Goal: Task Accomplishment & Management: Use online tool/utility

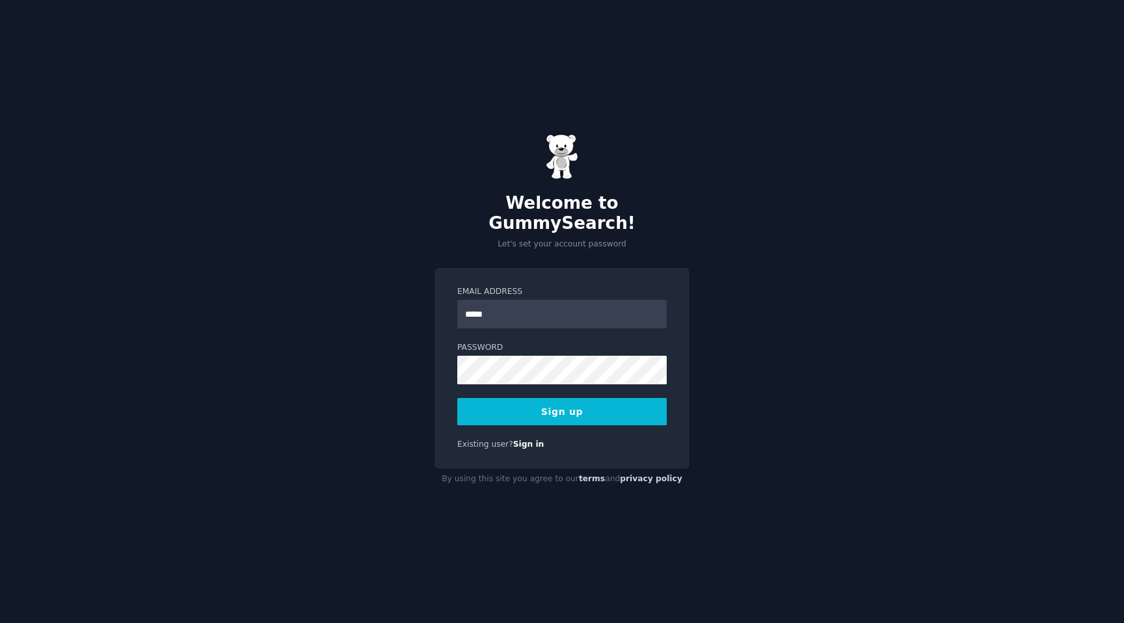
type input "******"
type input "**********"
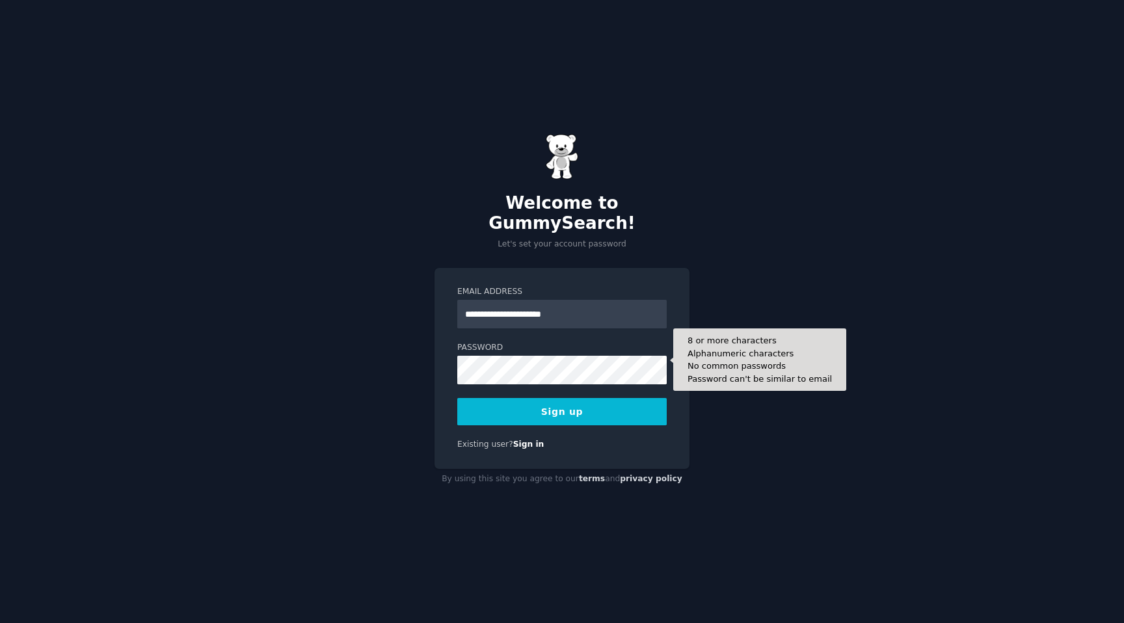
click at [535, 375] on form "**********" at bounding box center [561, 355] width 209 height 139
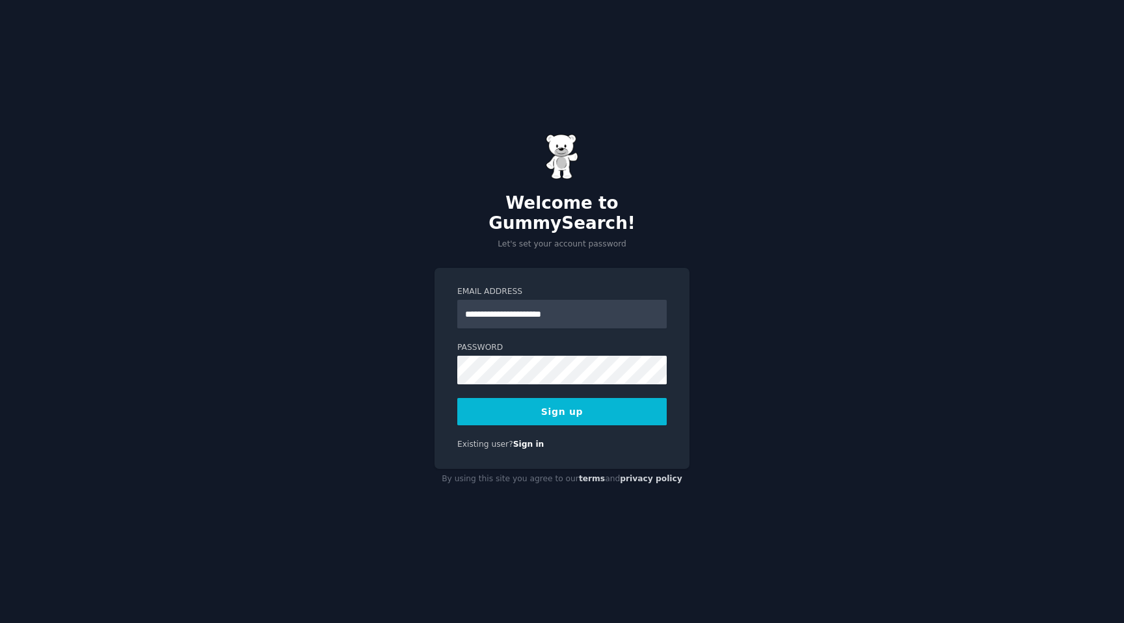
click at [531, 405] on button "Sign up" at bounding box center [561, 411] width 209 height 27
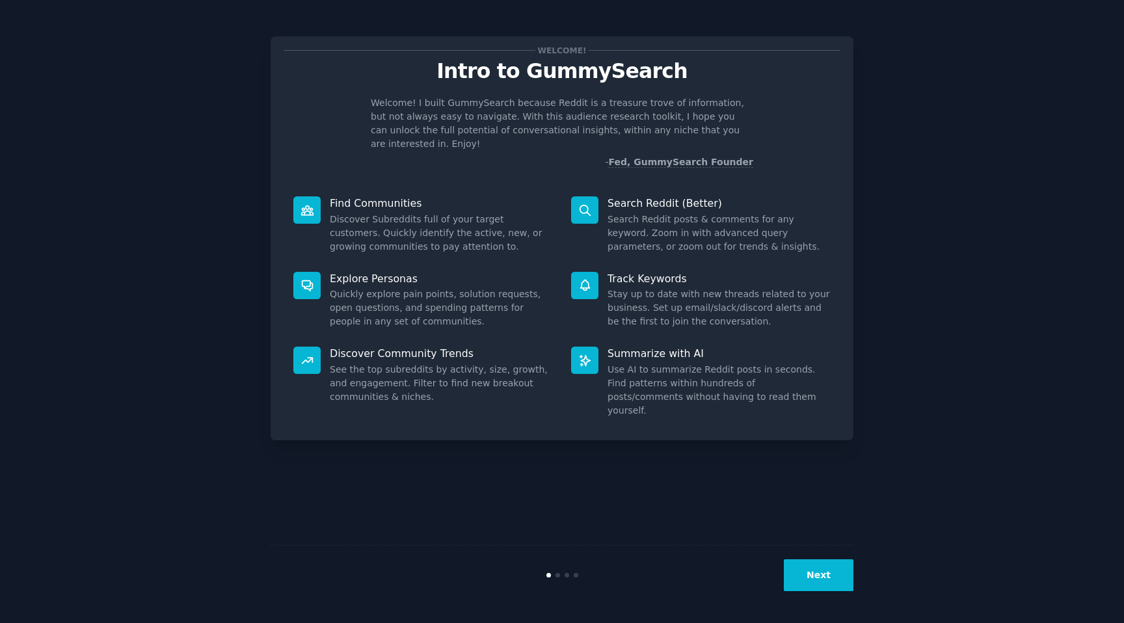
click at [840, 581] on button "Next" at bounding box center [819, 575] width 70 height 32
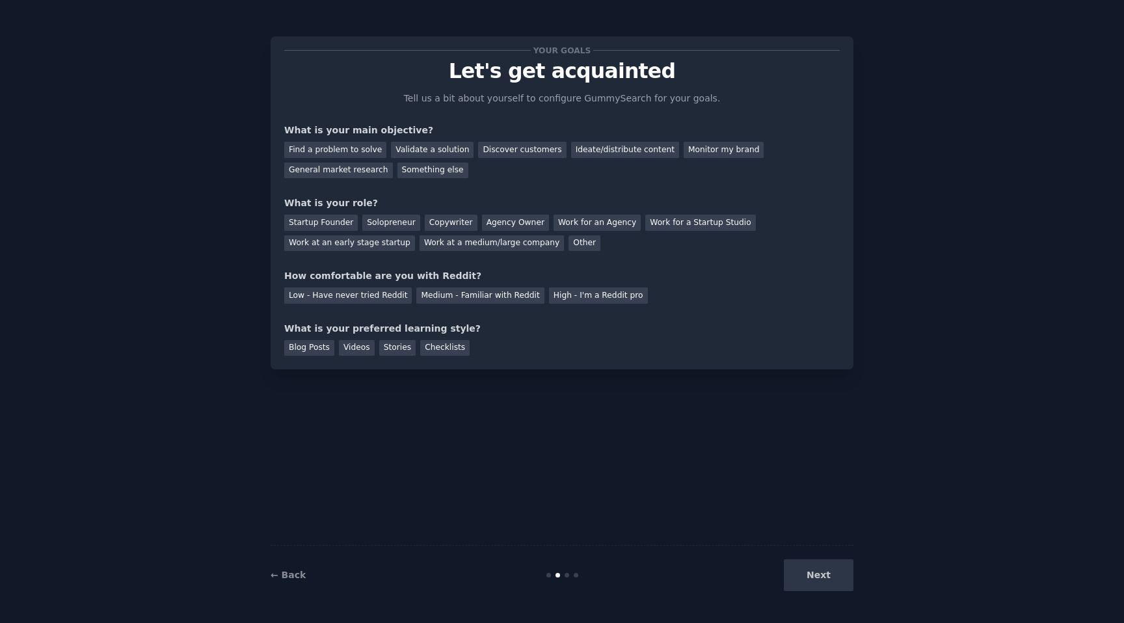
click at [829, 578] on div "Next" at bounding box center [756, 575] width 195 height 32
click at [828, 579] on div "Next" at bounding box center [756, 575] width 195 height 32
click at [333, 150] on div "Find a problem to solve" at bounding box center [335, 150] width 102 height 16
click at [842, 566] on div "Next" at bounding box center [756, 575] width 195 height 32
click at [387, 224] on div "Solopreneur" at bounding box center [390, 223] width 57 height 16
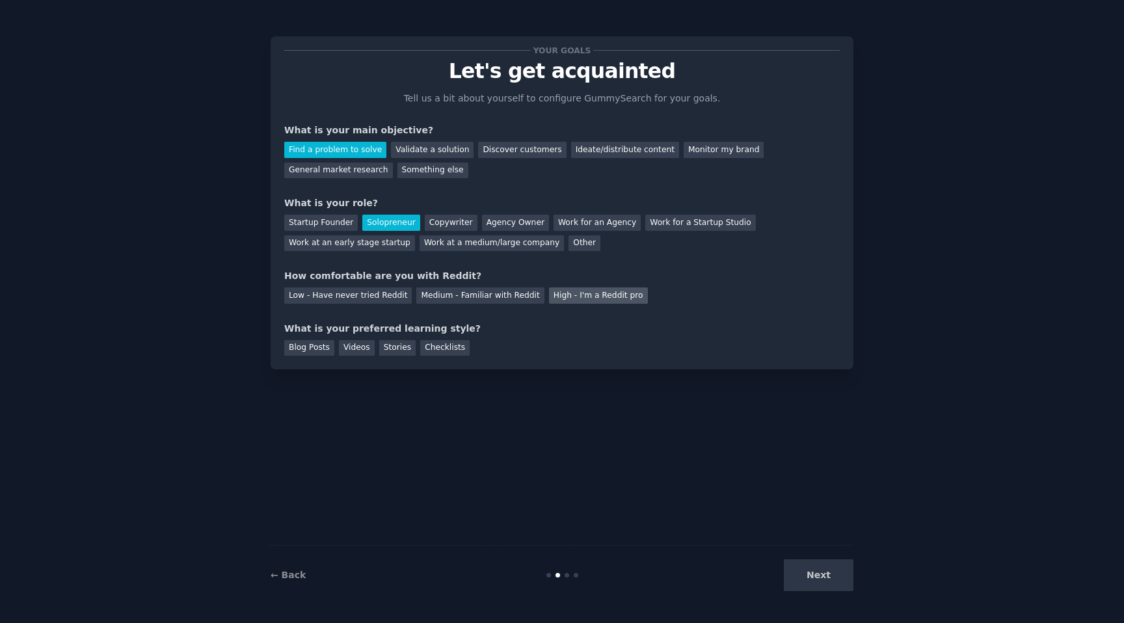
click at [574, 301] on div "High - I'm a Reddit pro" at bounding box center [598, 296] width 99 height 16
click at [309, 351] on div "Blog Posts" at bounding box center [309, 348] width 50 height 16
click at [800, 574] on button "Next" at bounding box center [819, 575] width 70 height 32
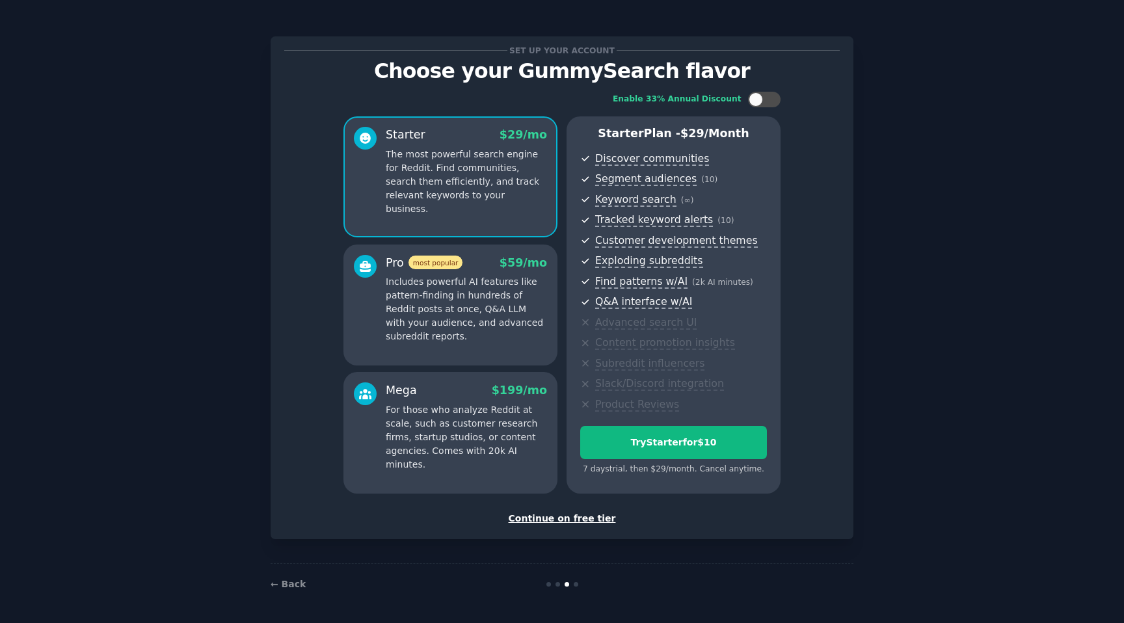
click at [561, 520] on div "Continue on free tier" at bounding box center [562, 519] width 556 height 14
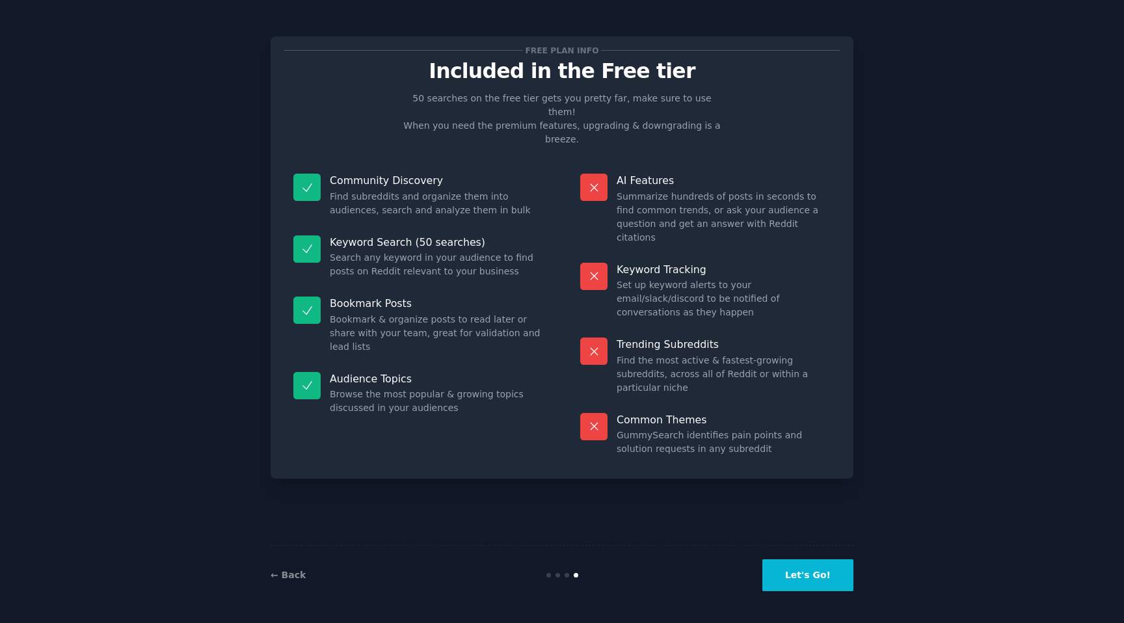
click at [821, 587] on button "Let's Go!" at bounding box center [807, 575] width 91 height 32
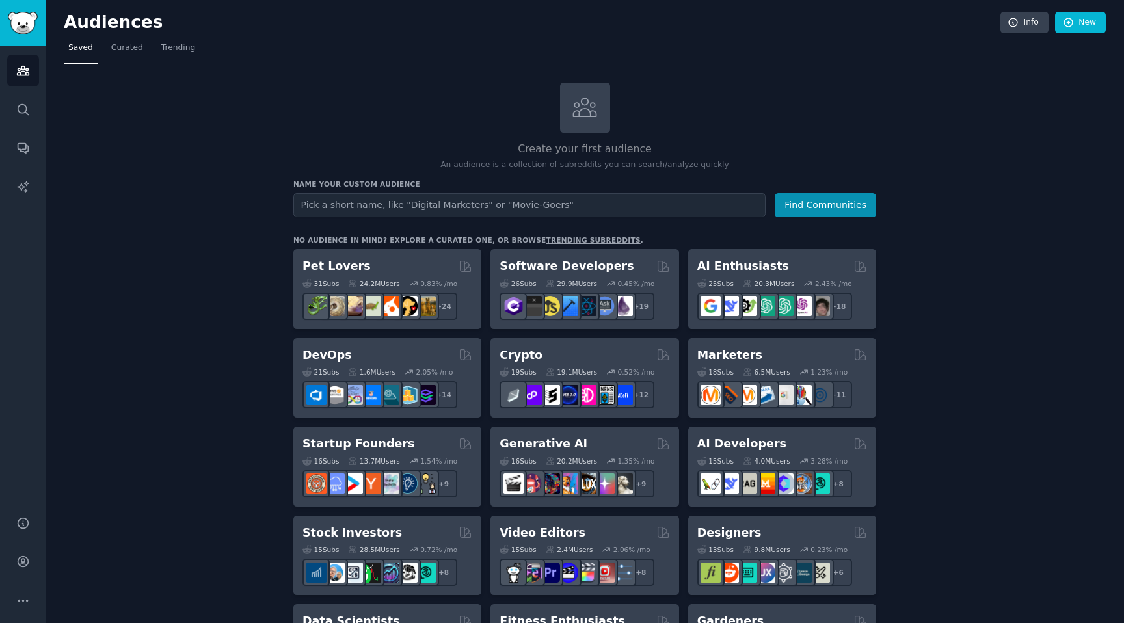
click at [410, 202] on input "text" at bounding box center [529, 205] width 472 height 24
type input "coparenting"
click at [812, 197] on button "Find Communities" at bounding box center [825, 205] width 101 height 24
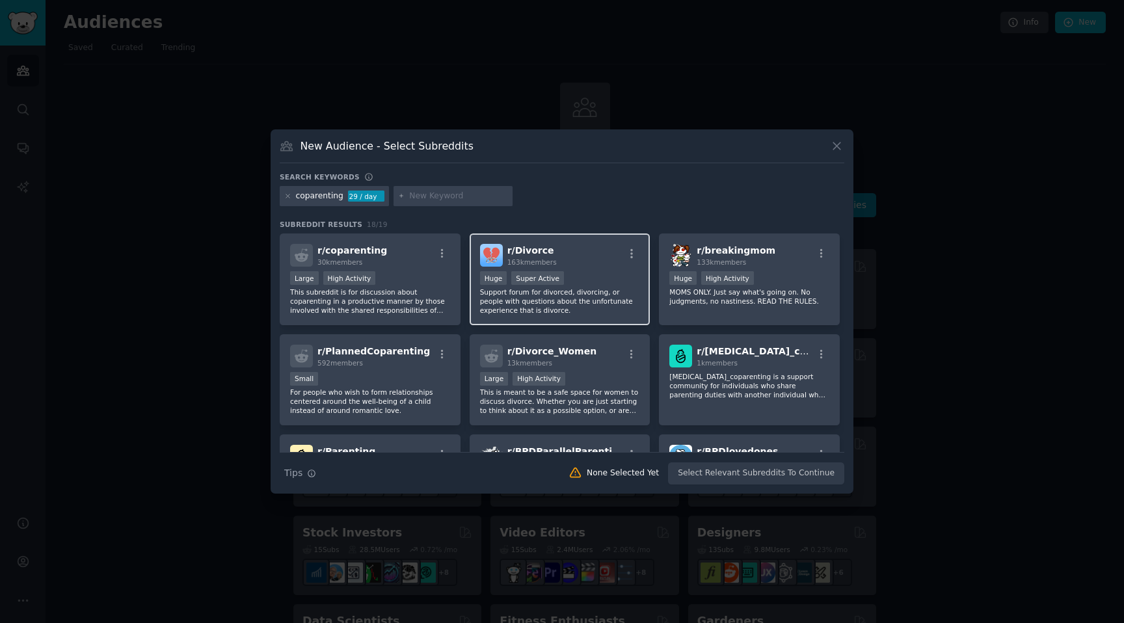
click at [591, 264] on div "r/ Divorce 163k members" at bounding box center [560, 255] width 160 height 23
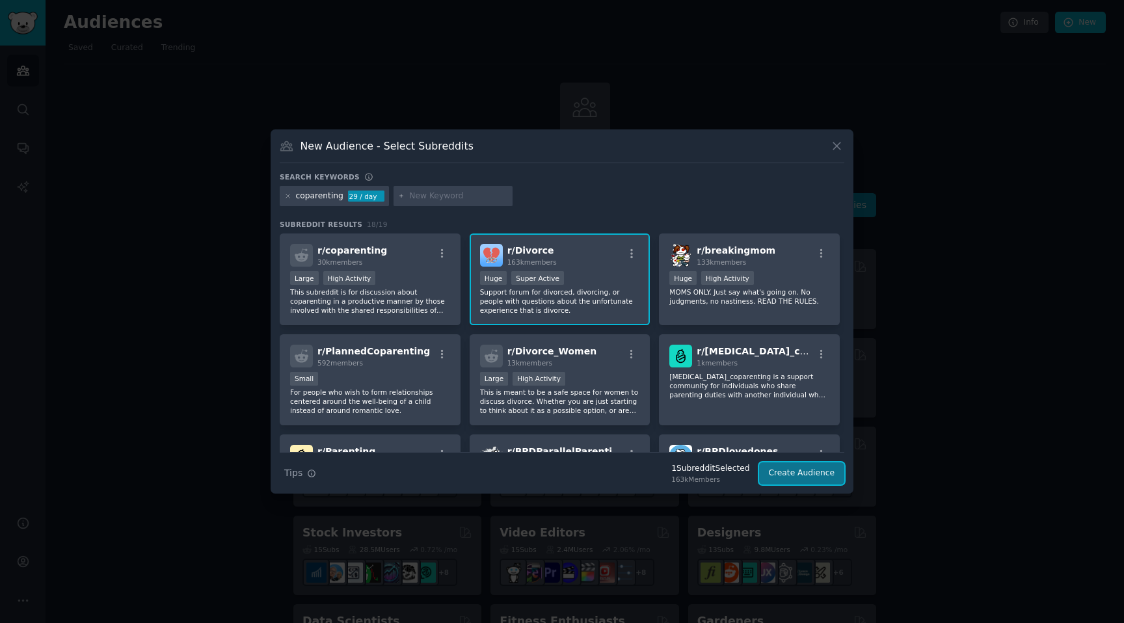
click at [803, 477] on button "Create Audience" at bounding box center [802, 474] width 86 height 22
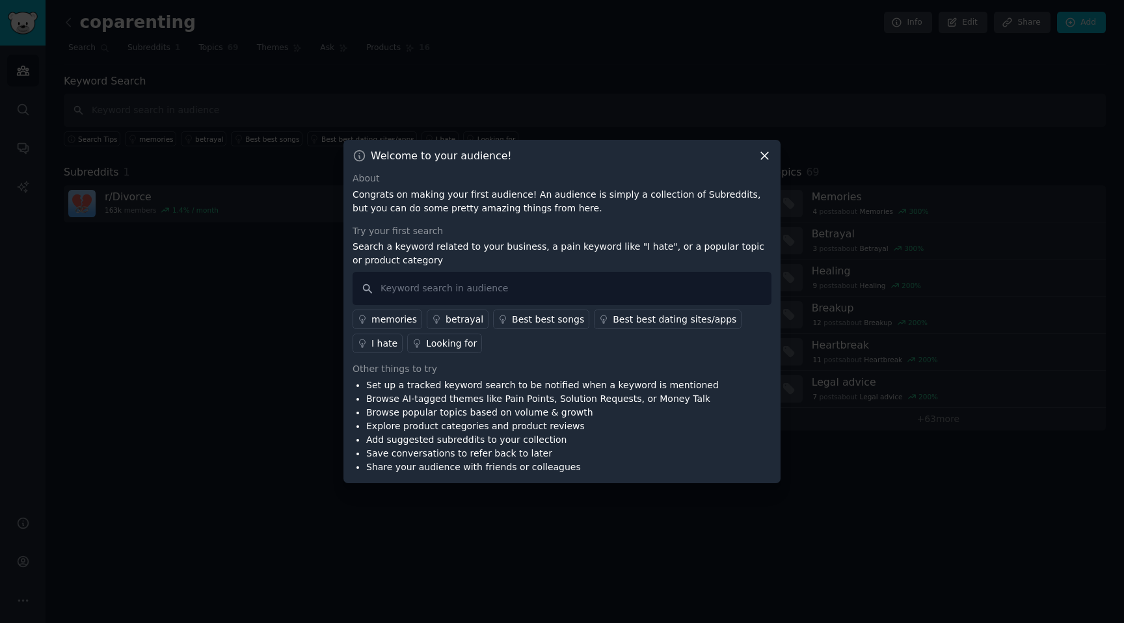
click at [767, 154] on icon at bounding box center [765, 156] width 14 height 14
